Goal: Information Seeking & Learning: Learn about a topic

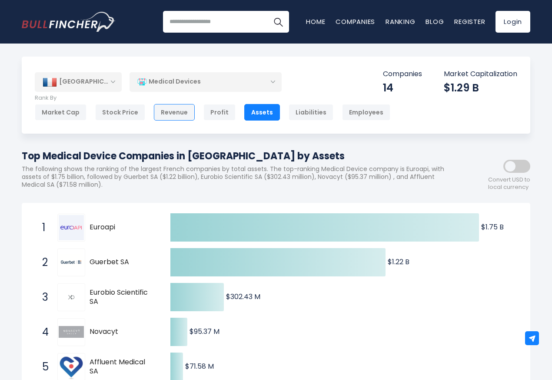
click at [175, 113] on div "Revenue" at bounding box center [174, 112] width 41 height 17
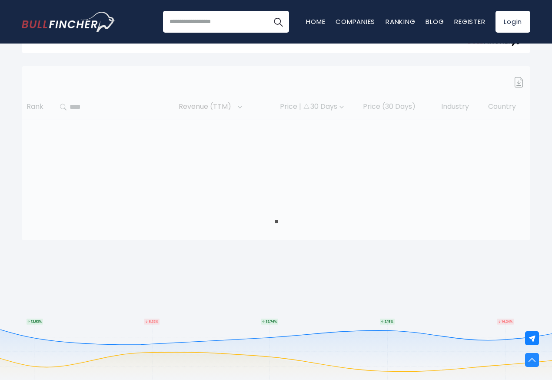
scroll to position [365, 0]
